Goal: Transaction & Acquisition: Purchase product/service

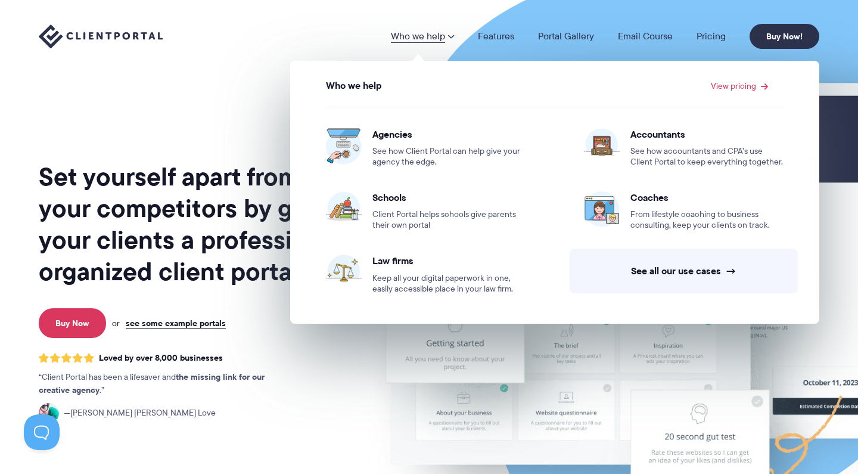
click at [214, 161] on h1 "Set yourself apart from your competitors by giving your clients a professional,…" at bounding box center [195, 224] width 312 height 126
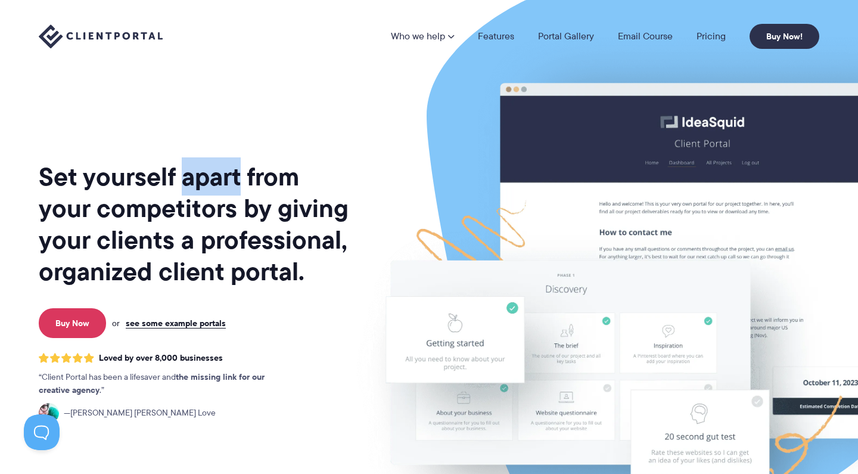
click at [214, 161] on h1 "Set yourself apart from your competitors by giving your clients a professional,…" at bounding box center [195, 224] width 312 height 126
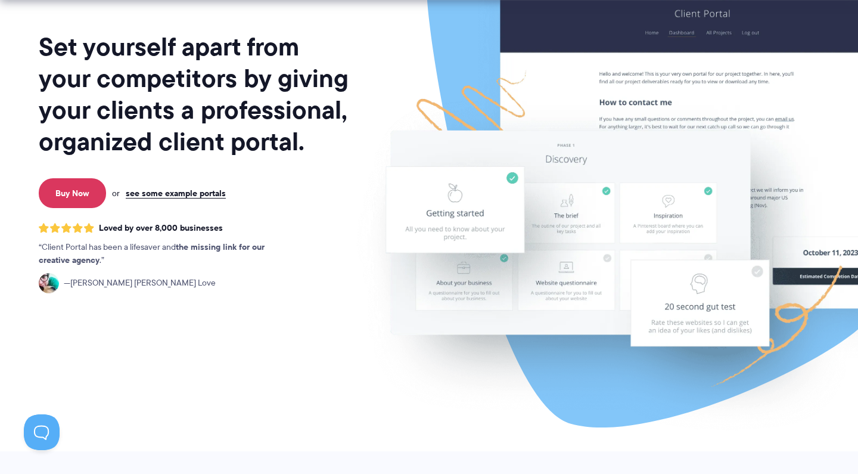
click at [231, 319] on div "Set yourself apart from your competitors by giving your clients a professional,…" at bounding box center [195, 165] width 312 height 571
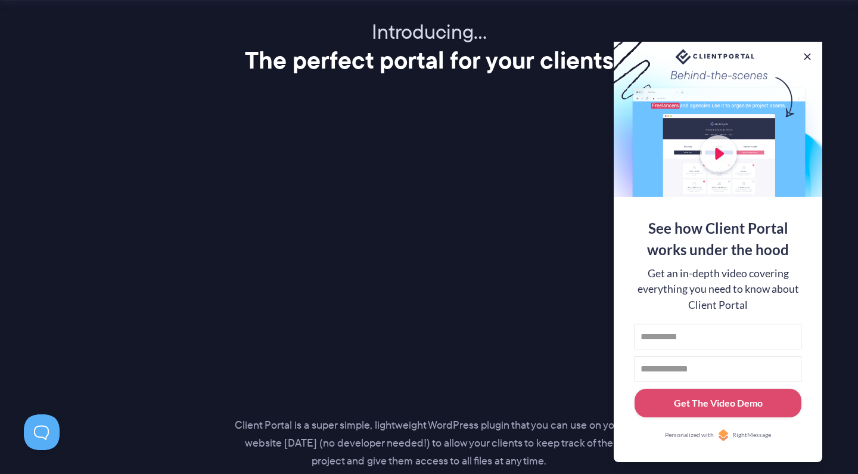
scroll to position [1552, 0]
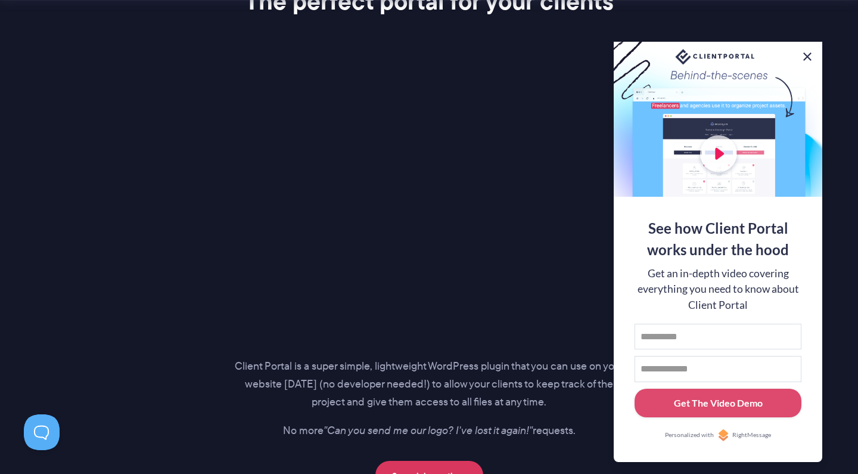
click at [810, 55] on button at bounding box center [807, 56] width 14 height 14
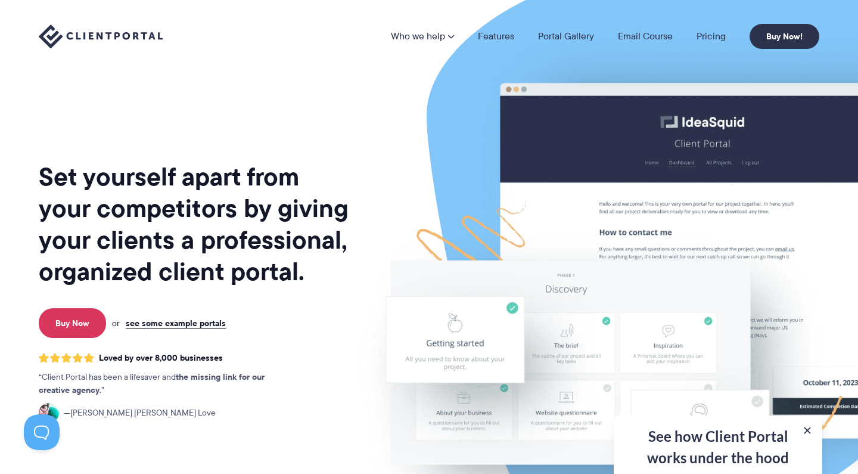
scroll to position [0, 0]
click at [704, 41] on link "Pricing" at bounding box center [710, 37] width 29 height 10
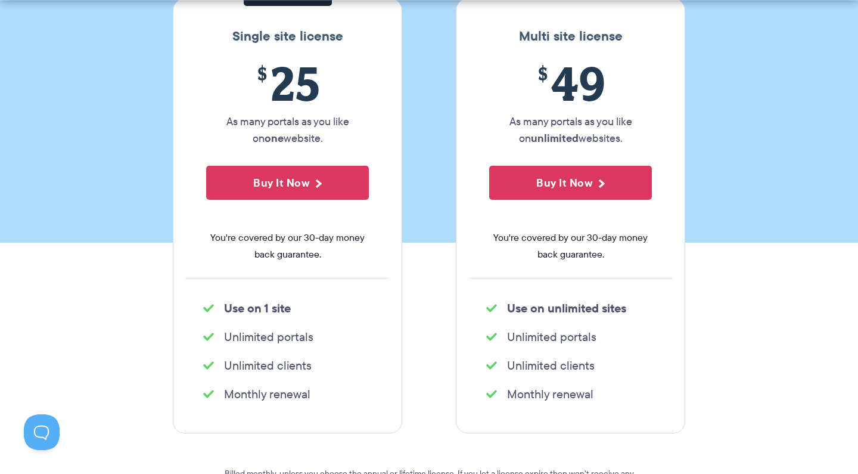
scroll to position [219, 0]
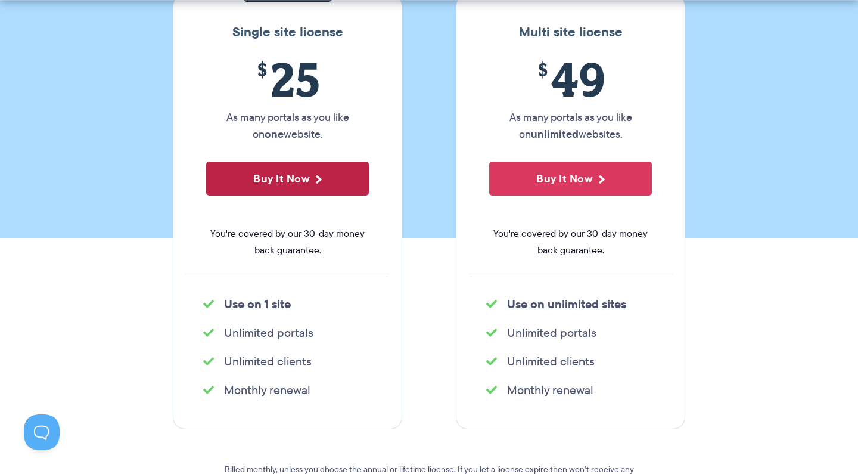
click at [318, 185] on button "Buy It Now" at bounding box center [287, 178] width 163 height 34
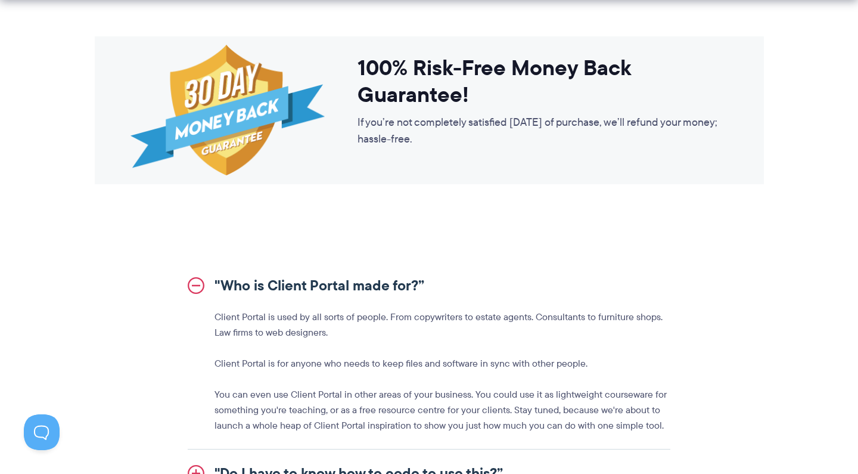
scroll to position [1157, 0]
click at [203, 293] on link ""Who is Client Portal made for?”" at bounding box center [429, 285] width 483 height 48
click at [203, 284] on link ""Who is Client Portal made for?”" at bounding box center [429, 285] width 483 height 48
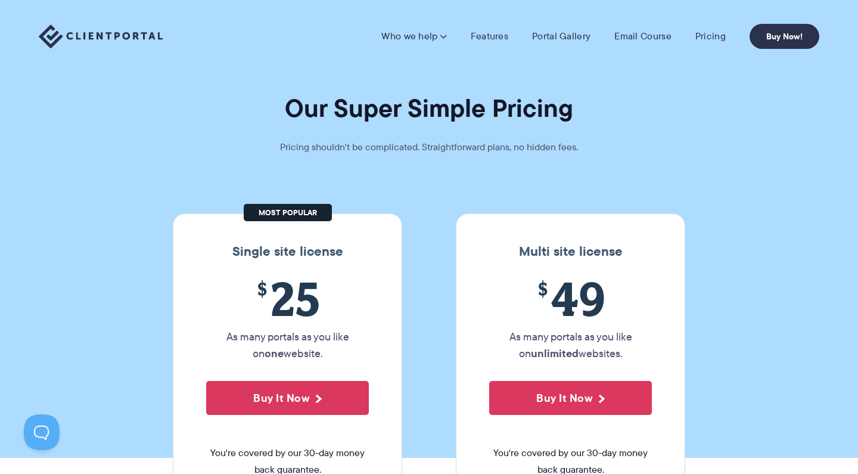
scroll to position [0, 0]
click at [499, 35] on link "Features" at bounding box center [490, 36] width 38 height 12
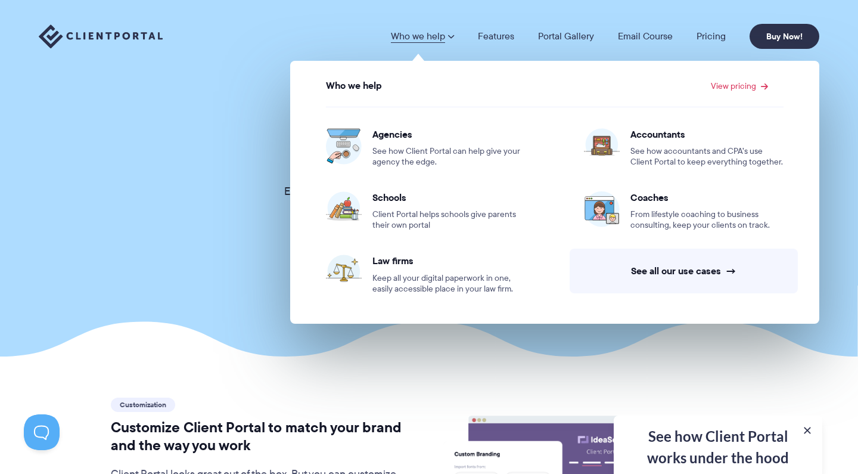
click at [454, 36] on span at bounding box center [450, 37] width 7 height 10
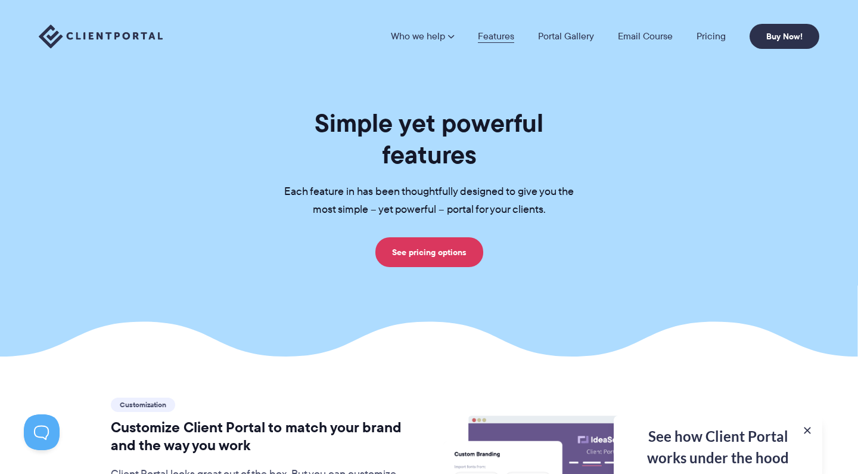
click at [493, 32] on link "Features" at bounding box center [496, 37] width 36 height 10
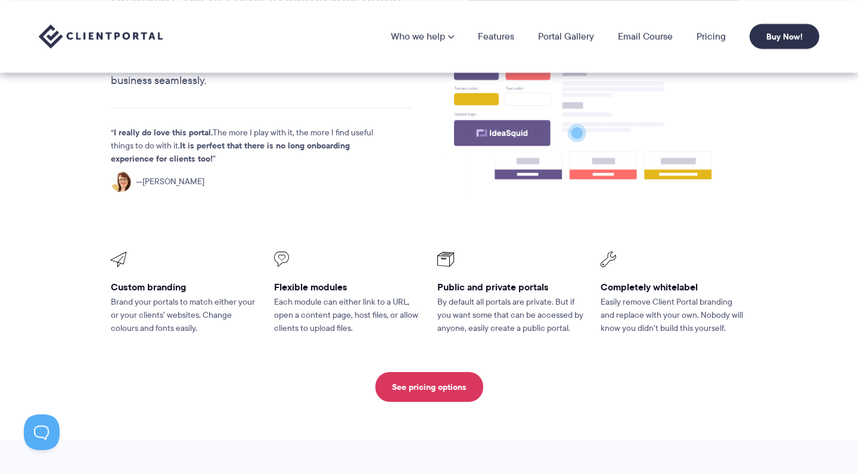
scroll to position [428, 0]
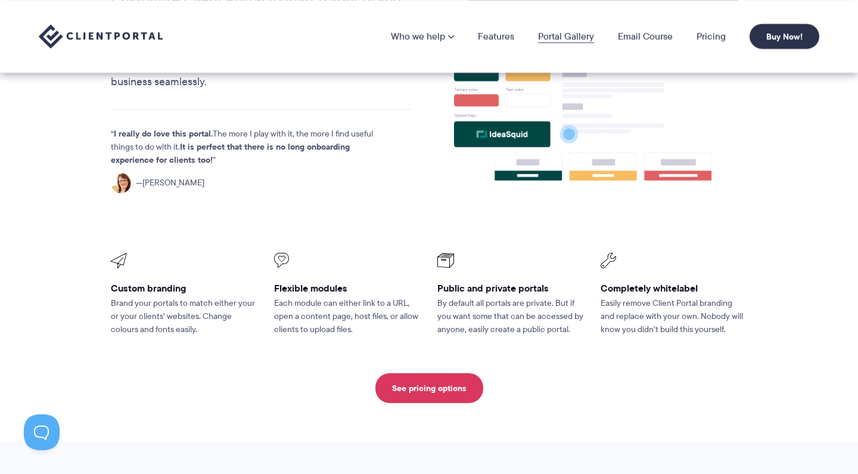
click at [583, 35] on link "Portal Gallery" at bounding box center [566, 37] width 56 height 10
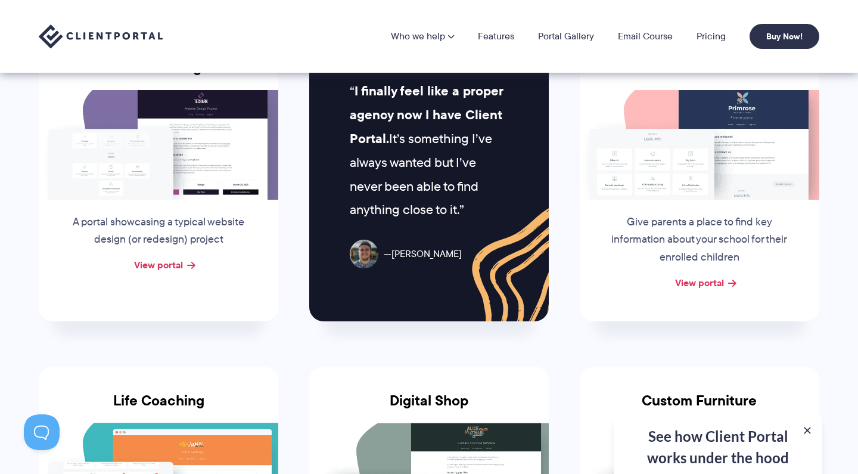
scroll to position [577, 0]
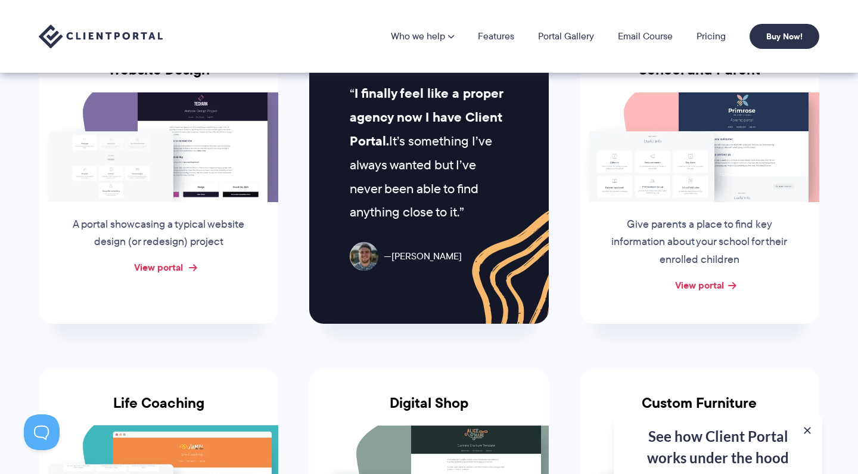
click at [188, 263] on div "View portal" at bounding box center [158, 268] width 239 height 18
click at [183, 260] on link "View portal" at bounding box center [158, 267] width 49 height 14
click at [574, 40] on link "Portal Gallery" at bounding box center [566, 37] width 56 height 10
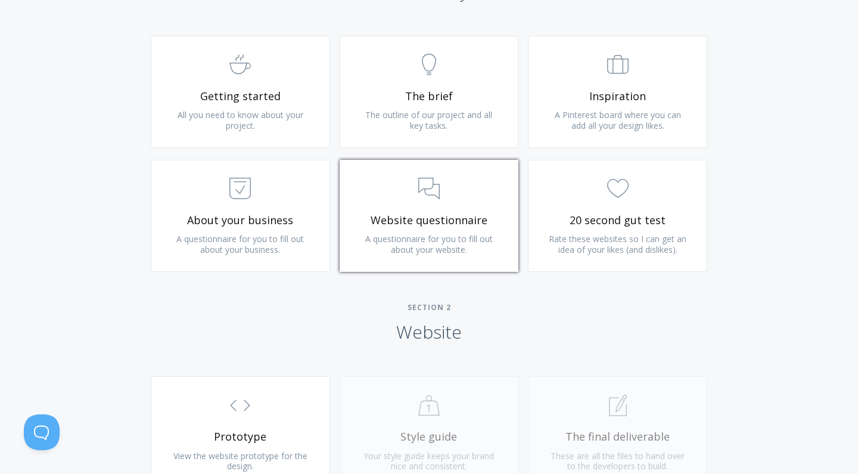
scroll to position [720, 0]
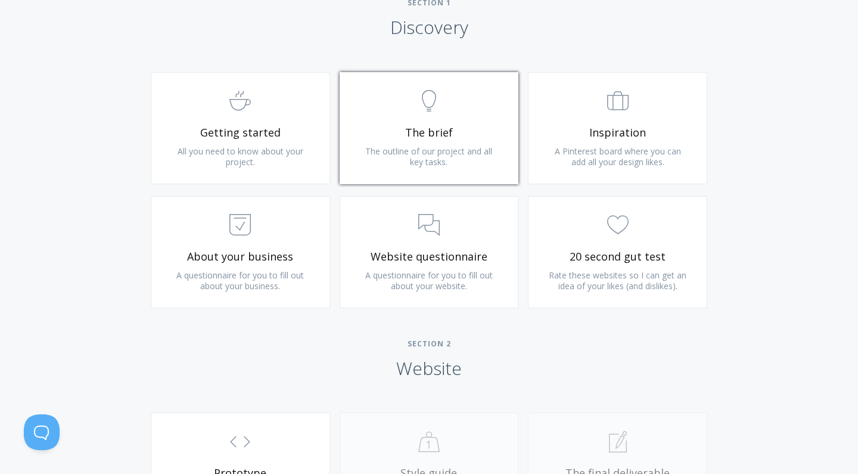
click at [397, 172] on link ".st0{fill:none;stroke:#000000;stroke-width:2;stroke-miterlimit:10;} Untitled-14…" at bounding box center [429, 128] width 179 height 112
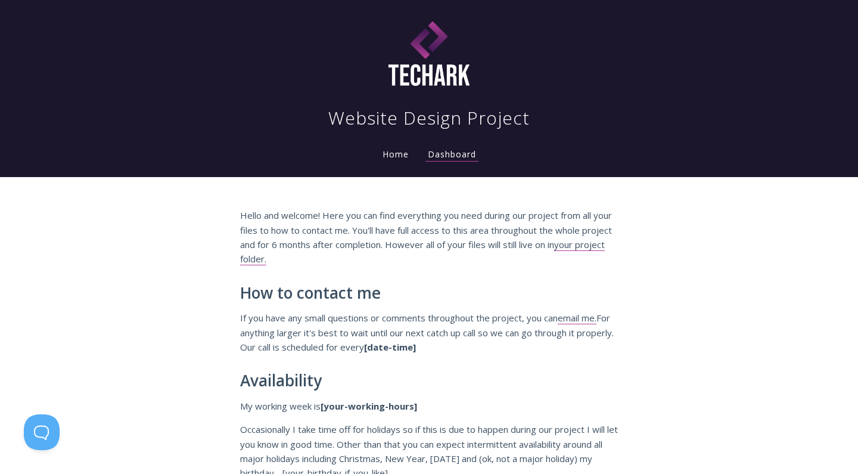
scroll to position [0, 0]
click at [407, 155] on link "Home" at bounding box center [395, 153] width 31 height 11
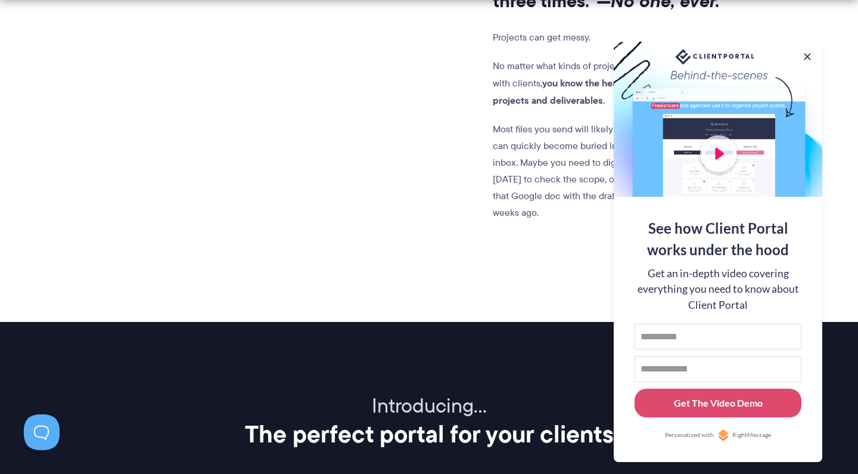
scroll to position [1135, 0]
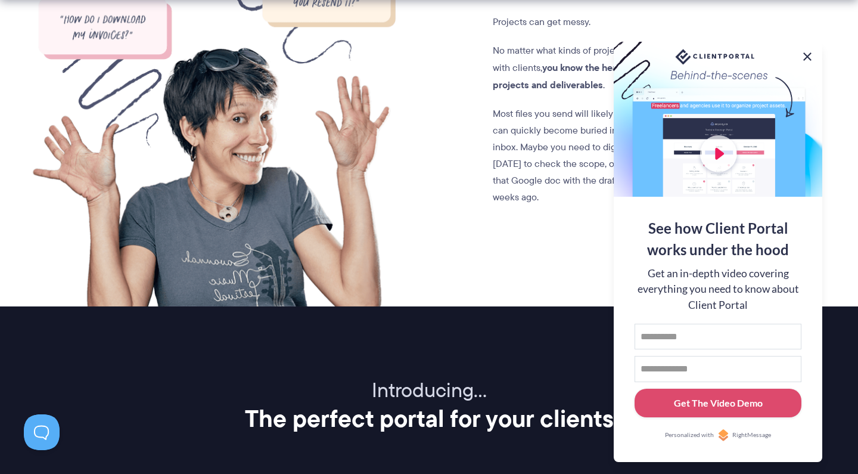
click at [810, 54] on button at bounding box center [807, 56] width 14 height 14
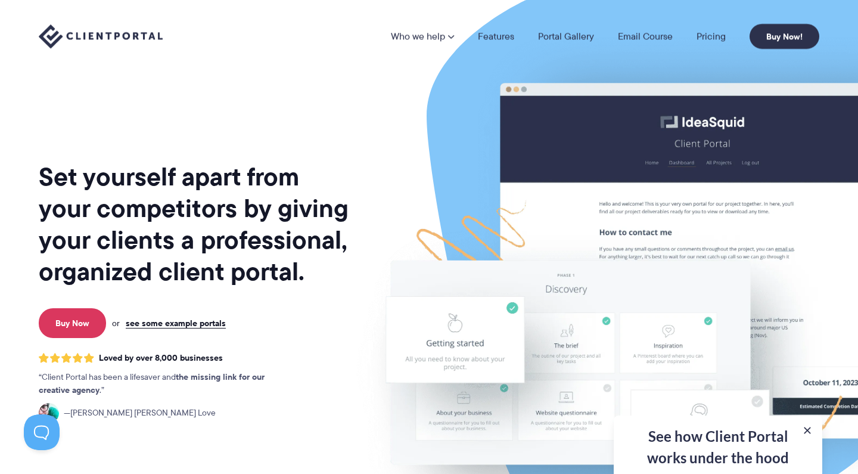
scroll to position [0, 0]
click at [698, 41] on link "Pricing" at bounding box center [710, 37] width 29 height 10
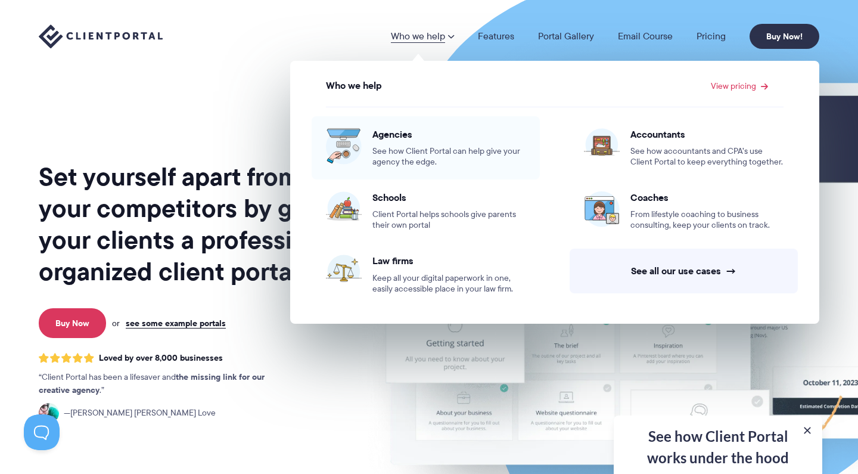
click at [456, 163] on span "See how Client Portal can help give your agency the edge." at bounding box center [448, 156] width 153 height 21
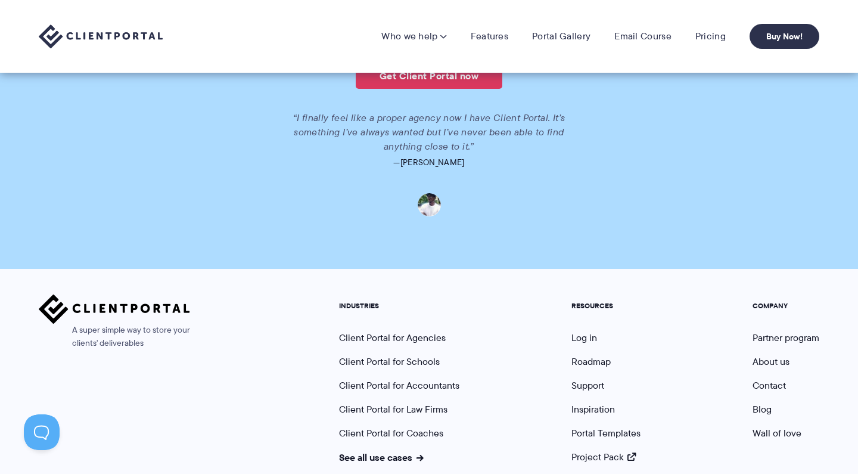
scroll to position [2588, 0]
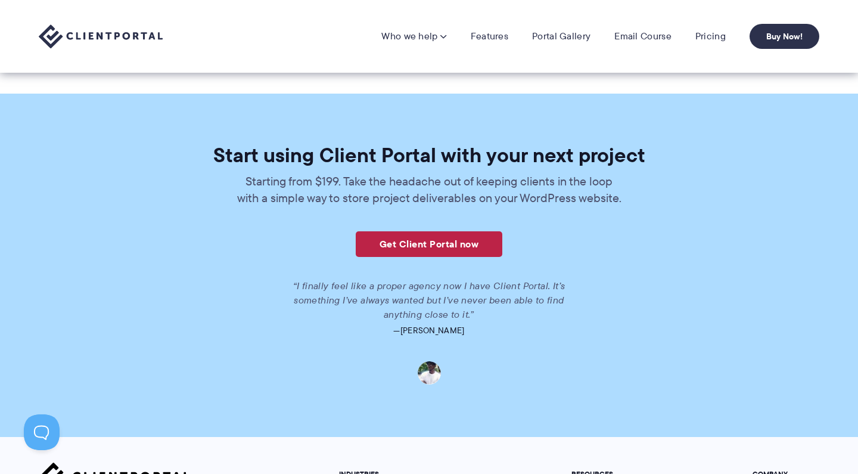
click at [485, 241] on link "Get Client Portal now" at bounding box center [429, 244] width 147 height 26
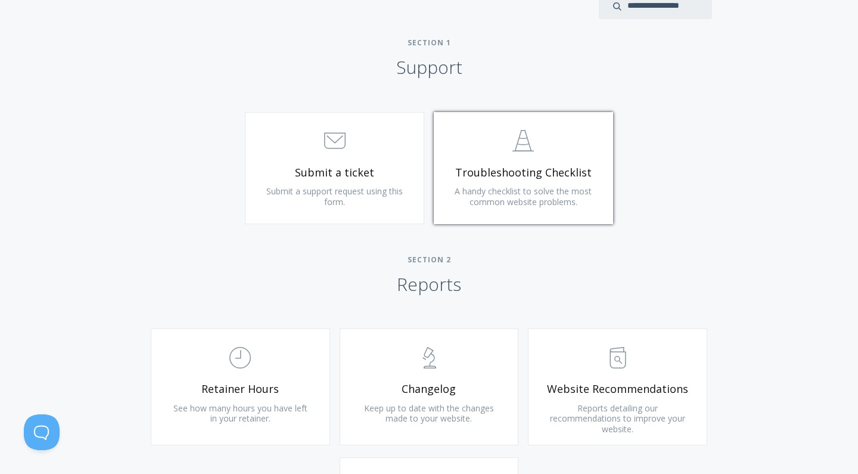
scroll to position [542, 0]
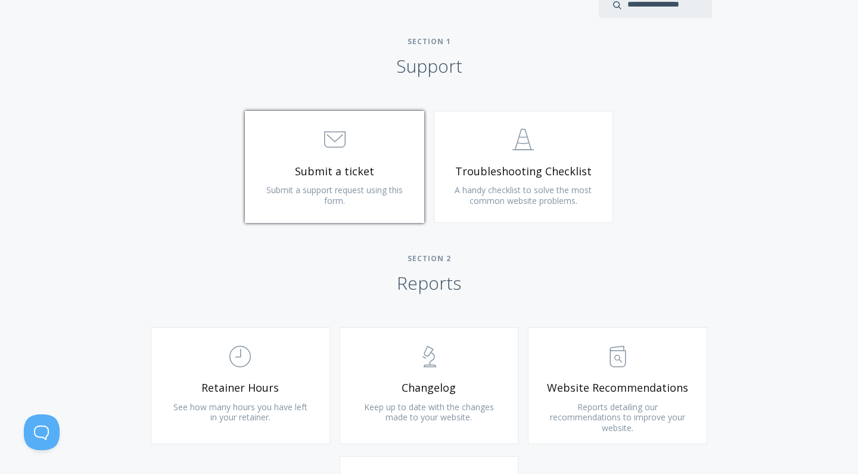
click at [396, 185] on span "Submit a support request using this form." at bounding box center [334, 195] width 136 height 22
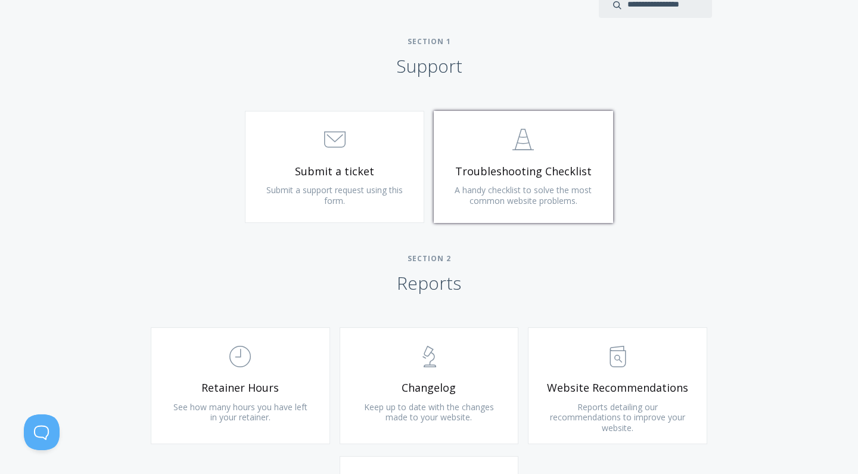
click at [512, 208] on link ".st0{fill:none;stroke:#000000;stroke-width:2;stroke-miterlimit:10;} Untitled-24…" at bounding box center [523, 167] width 179 height 112
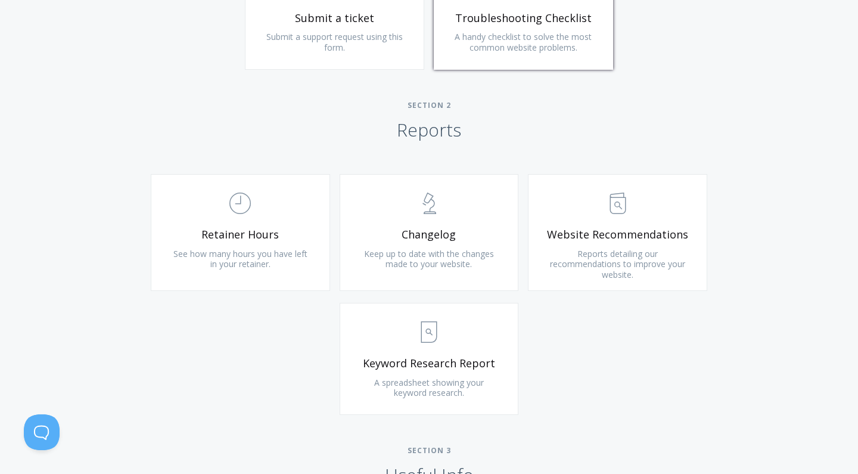
scroll to position [741, 0]
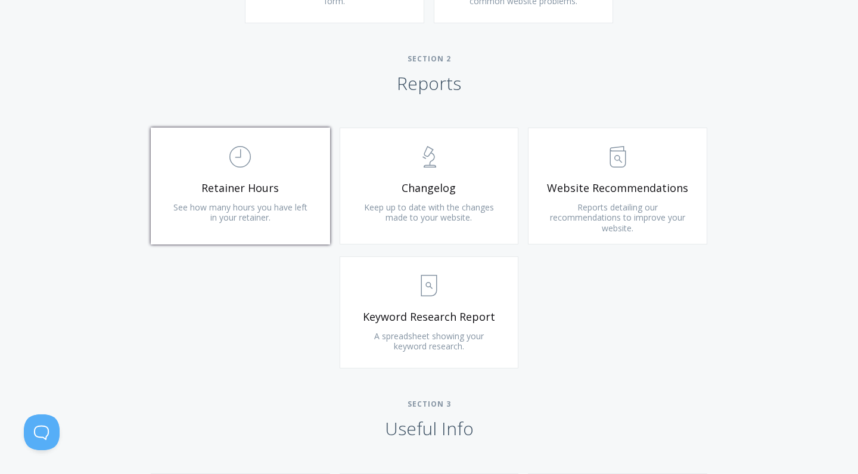
click at [242, 231] on link ".st0{fill:none;stroke:#000000;stroke-width:2;stroke-miterlimit:10;} Untitled-18…" at bounding box center [240, 185] width 179 height 117
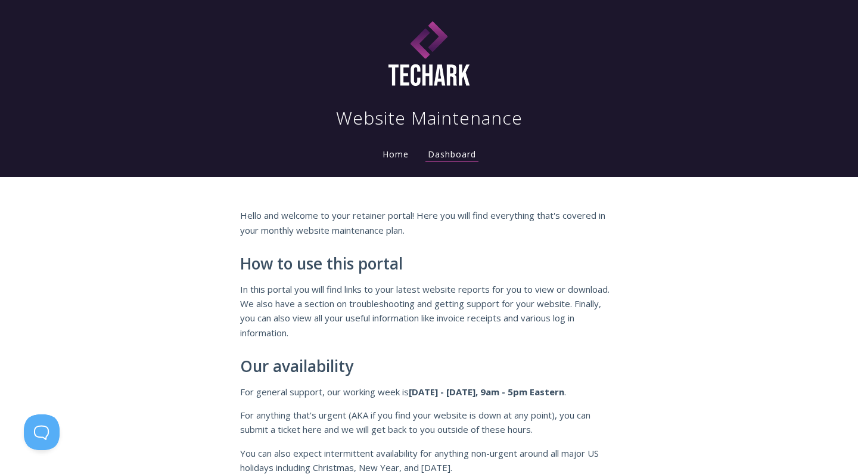
scroll to position [0, 0]
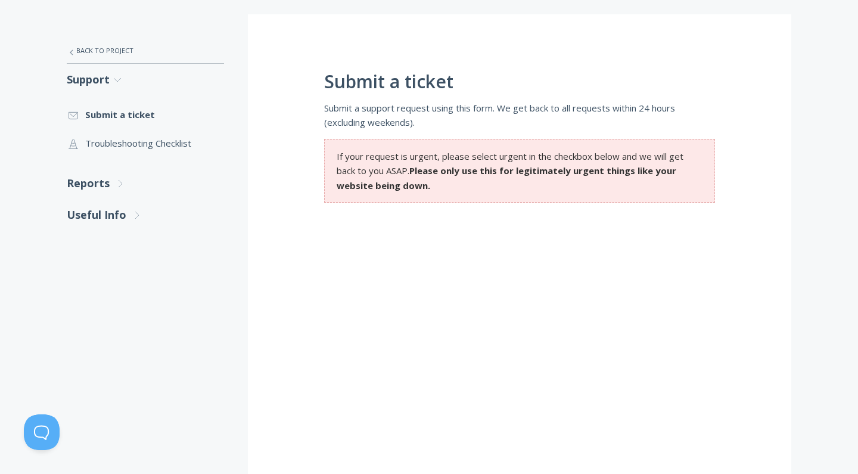
scroll to position [259, 0]
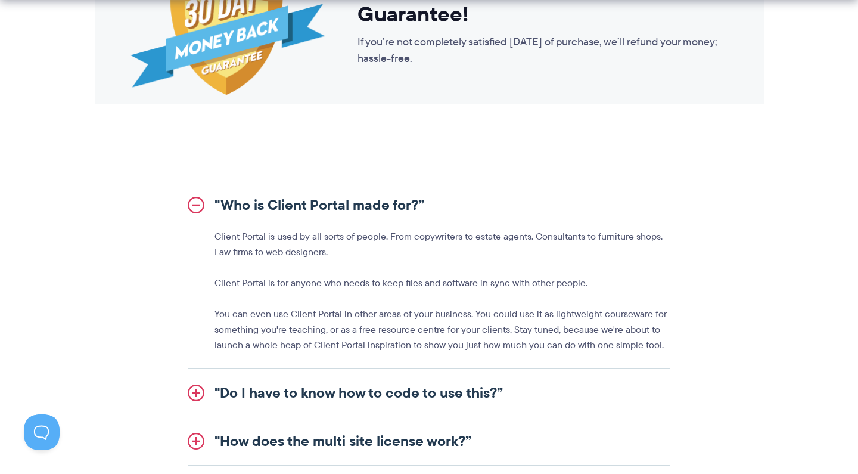
scroll to position [1336, 0]
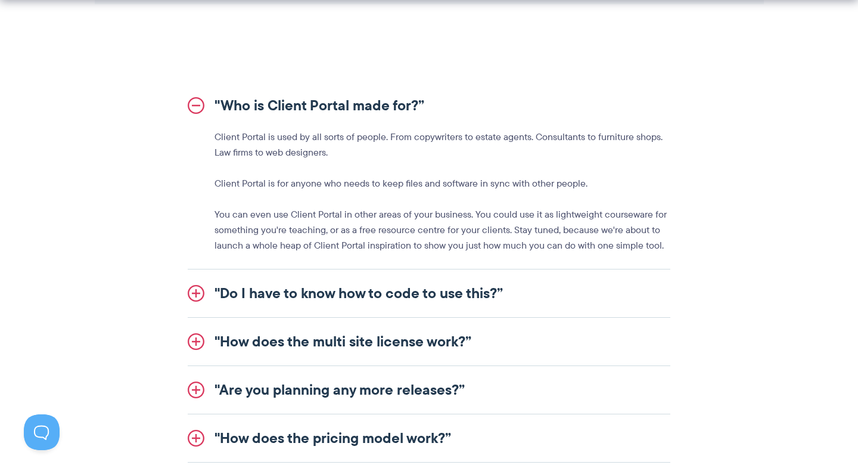
click at [203, 103] on link ""Who is Client Portal made for?”" at bounding box center [429, 106] width 483 height 48
click at [277, 105] on link ""Who is Client Portal made for?”" at bounding box center [429, 106] width 483 height 48
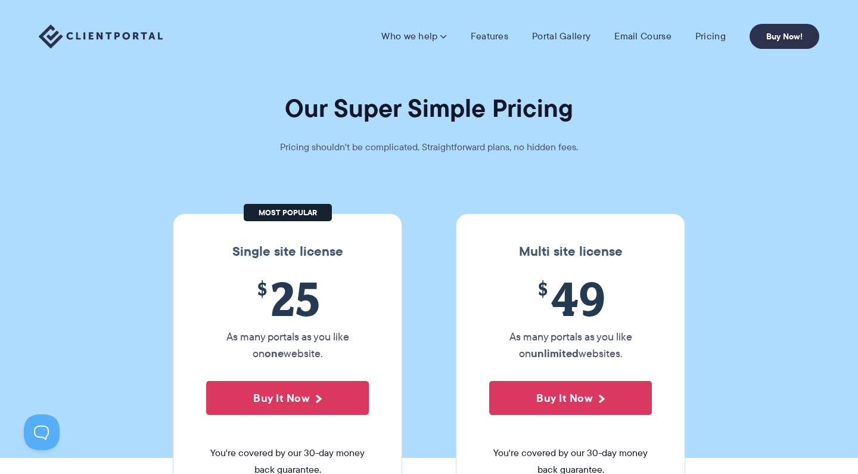
scroll to position [0, 0]
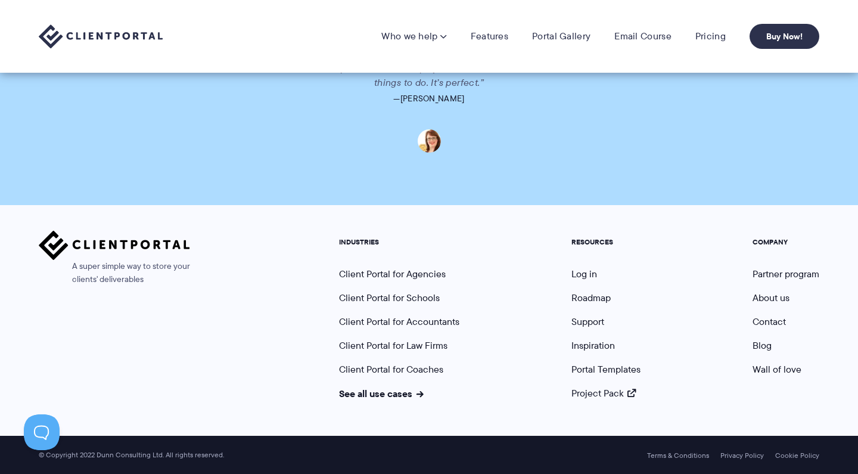
scroll to position [2974, 0]
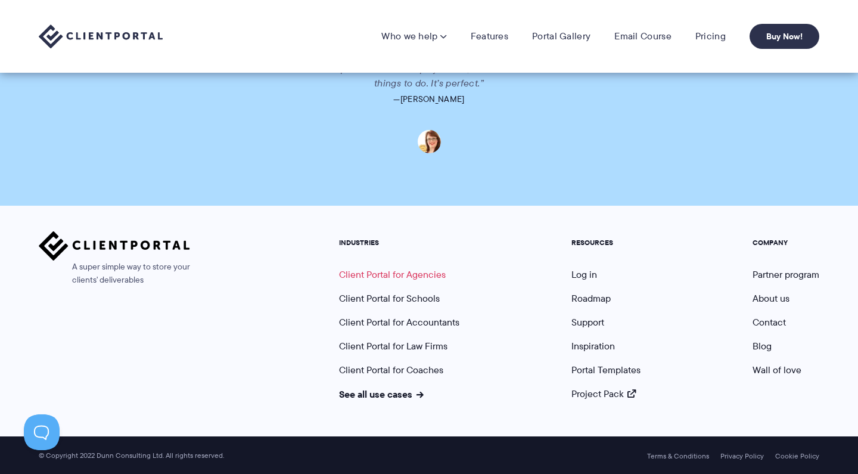
click at [418, 275] on link "Client Portal for Agencies" at bounding box center [392, 274] width 107 height 14
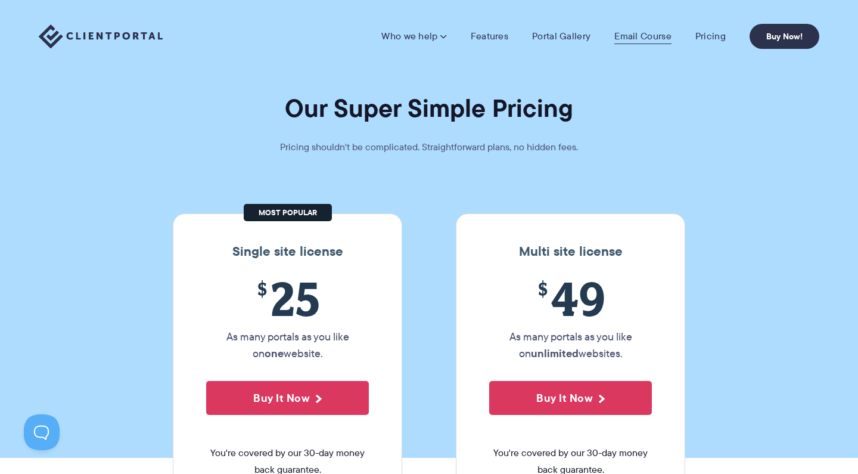
click at [635, 35] on link "Email Course" at bounding box center [642, 36] width 57 height 12
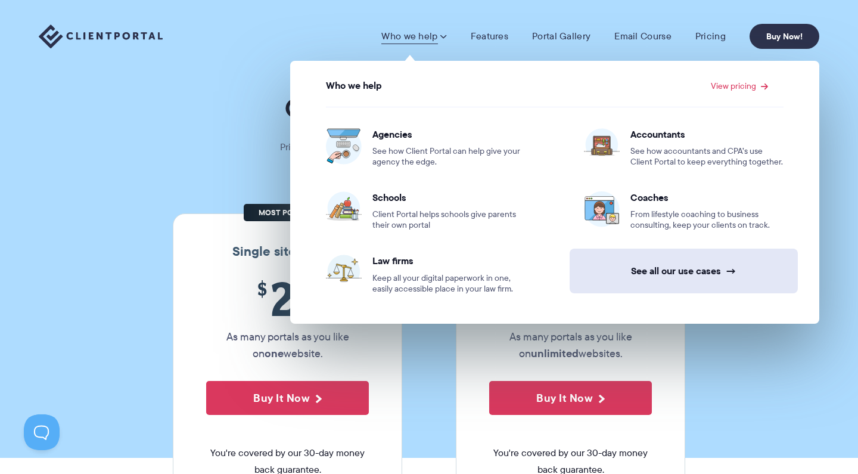
click at [612, 267] on link "See all our use cases →" at bounding box center [684, 270] width 228 height 45
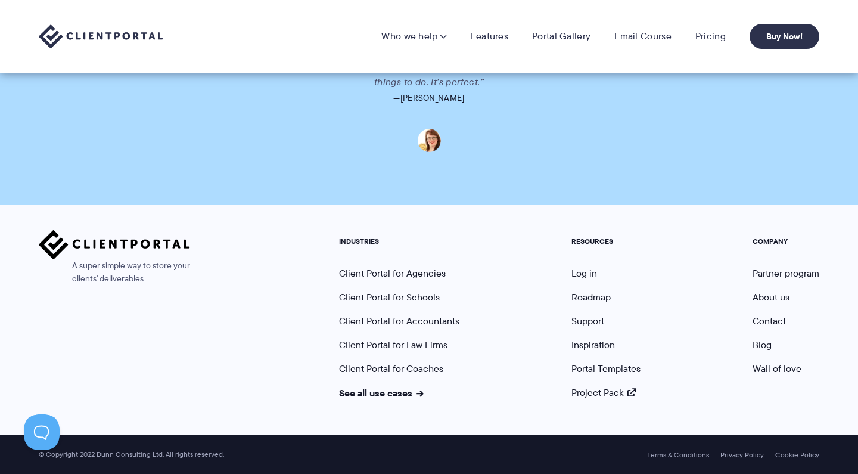
scroll to position [2974, 0]
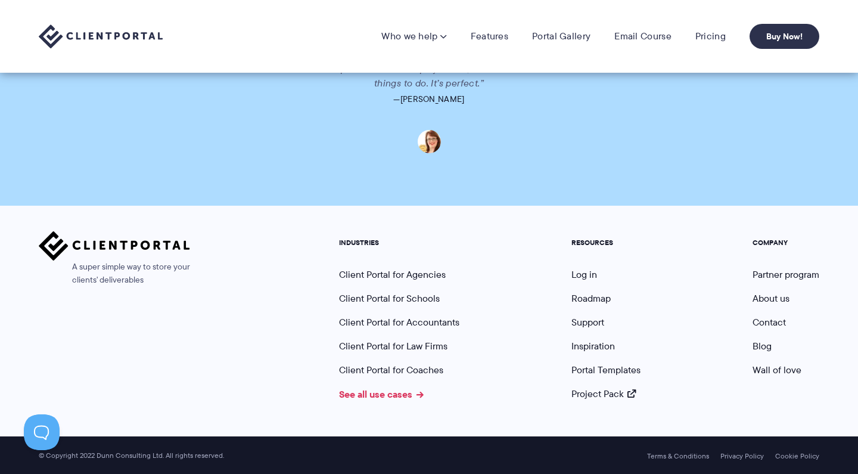
click at [382, 395] on link "See all use cases" at bounding box center [381, 394] width 85 height 14
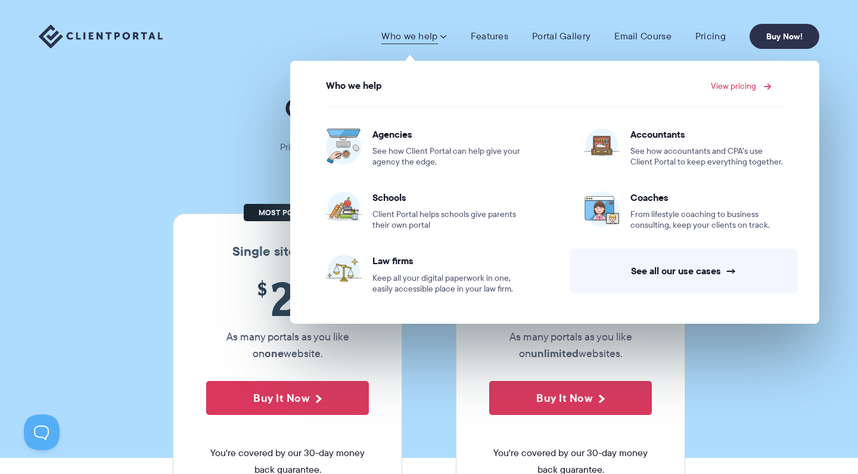
click link "View pricing"
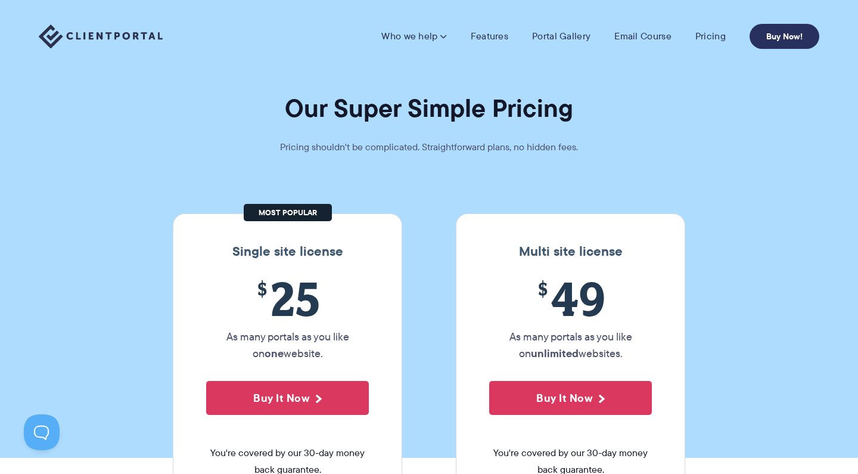
click link "Buy Now!"
